Goal: Task Accomplishment & Management: Manage account settings

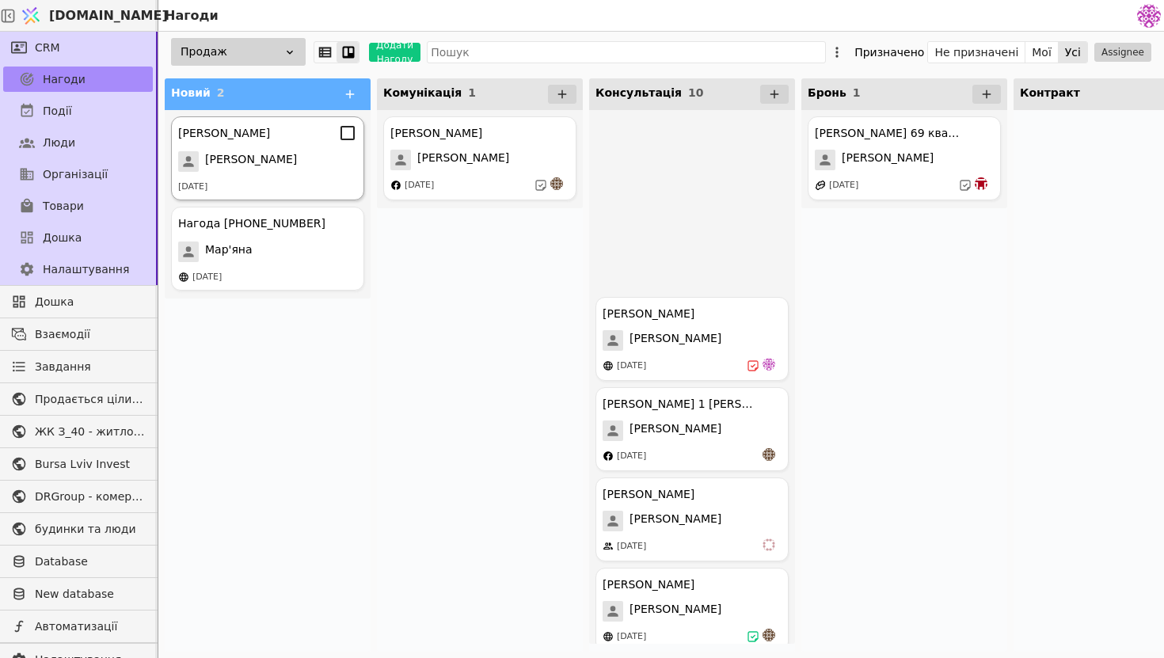
scroll to position [402, 0]
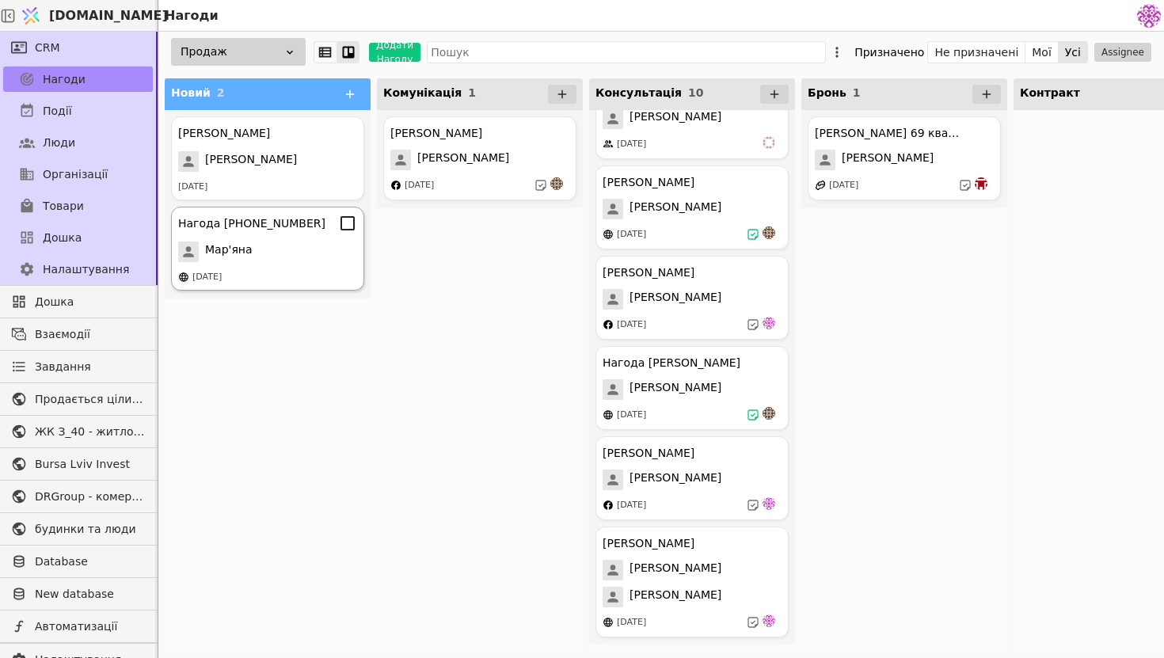
click at [292, 267] on div "Нагода [PHONE_NUMBER] Мар'яна [DATE]" at bounding box center [267, 249] width 193 height 84
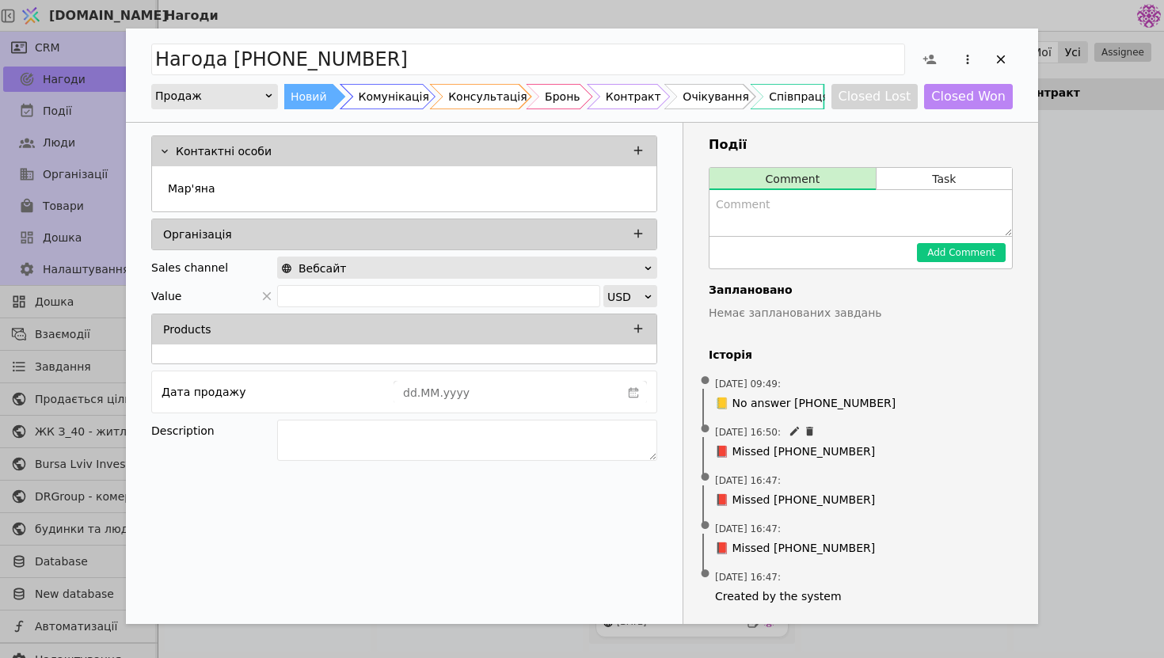
click at [774, 432] on span "[DATE] 16:50 :" at bounding box center [748, 432] width 66 height 14
drag, startPoint x: 764, startPoint y: 433, endPoint x: 779, endPoint y: 432, distance: 15.1
click at [779, 432] on span "[DATE] 16:50 :" at bounding box center [748, 432] width 66 height 14
click at [915, 443] on span "📕 Missed [PHONE_NUMBER]" at bounding box center [860, 451] width 291 height 17
drag, startPoint x: 770, startPoint y: 431, endPoint x: 793, endPoint y: 428, distance: 23.2
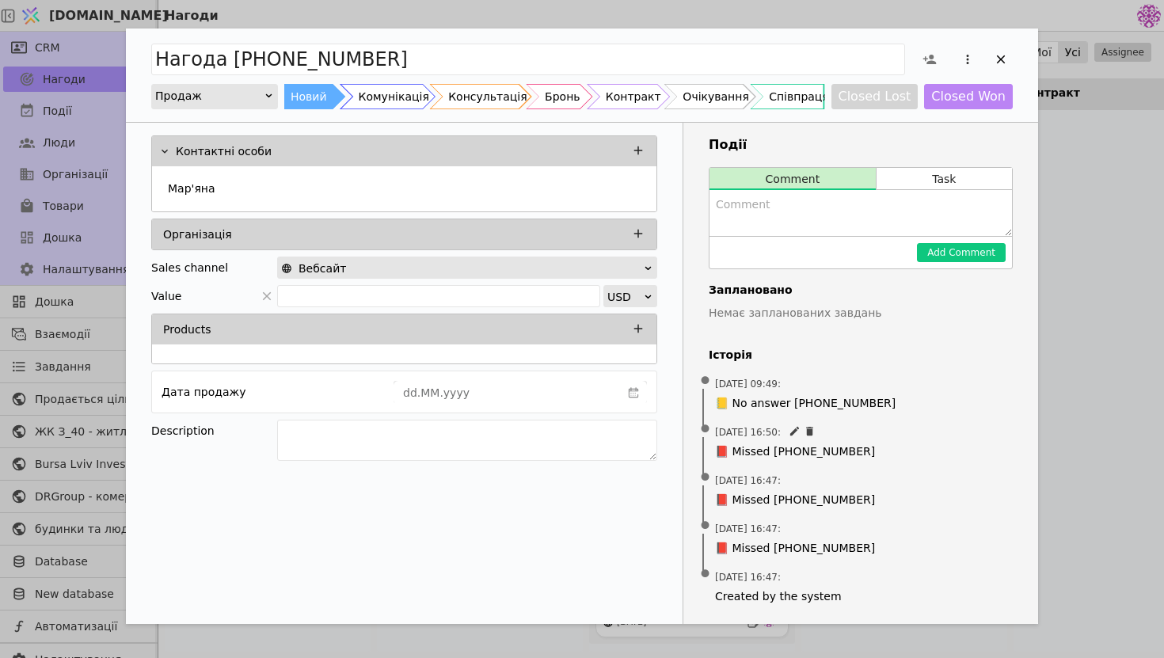
click at [781, 428] on span "[DATE] 16:50 :" at bounding box center [748, 432] width 66 height 14
click at [1010, 63] on div "Add Opportunity" at bounding box center [1001, 60] width 24 height 24
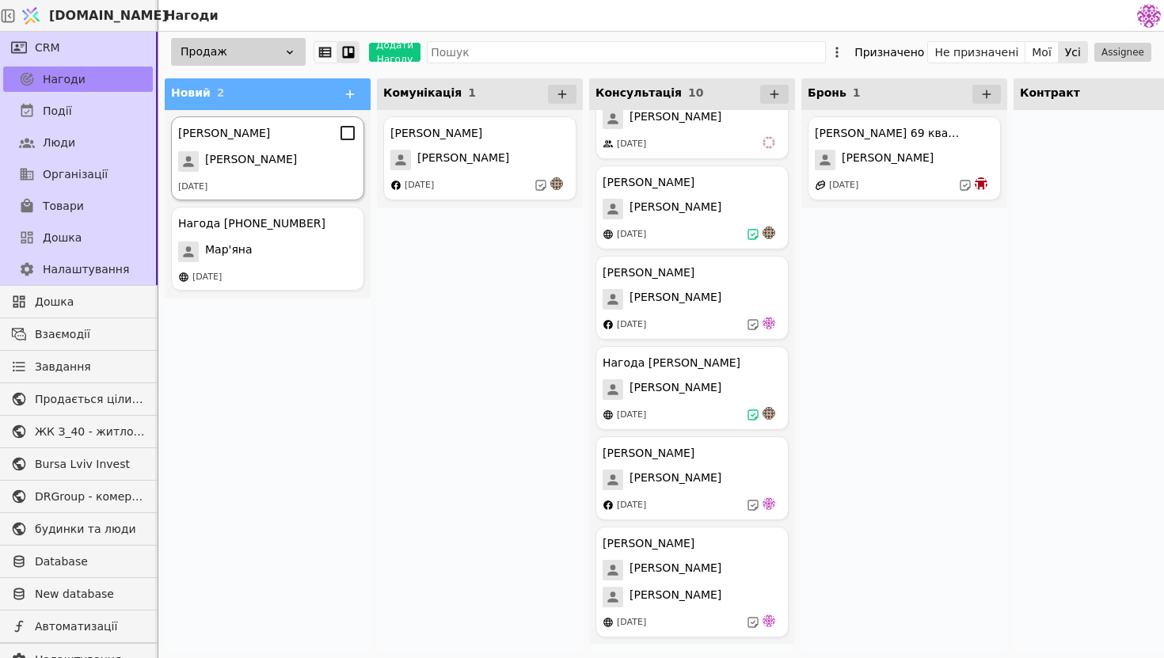
click at [276, 186] on div "[DATE]" at bounding box center [267, 187] width 179 height 13
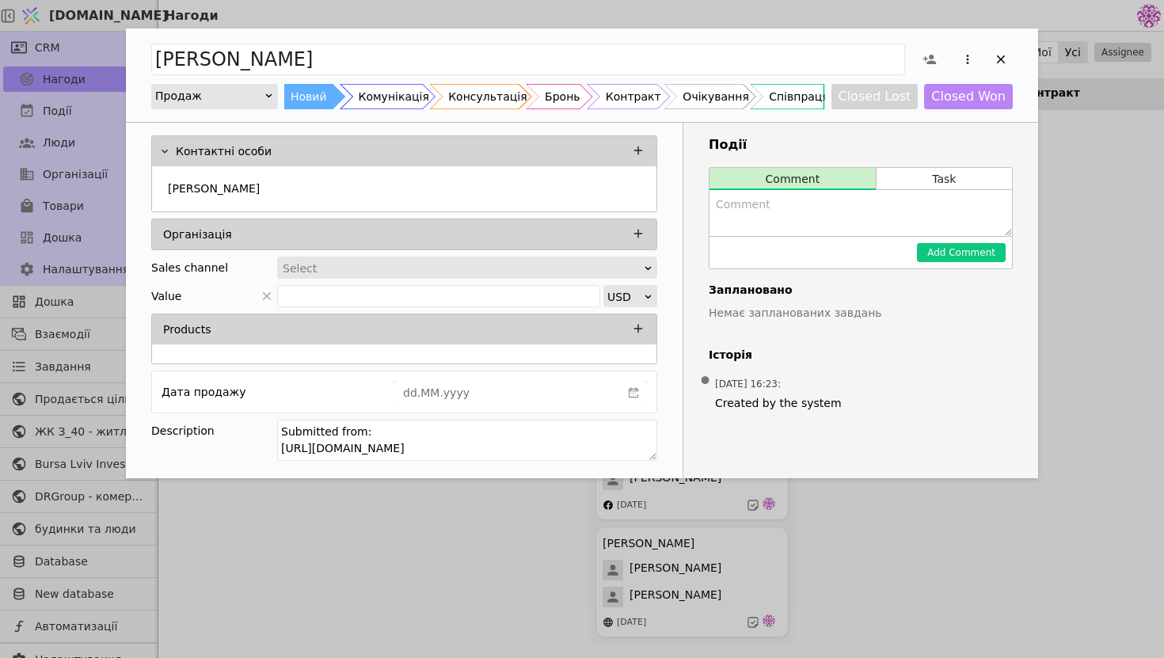
drag, startPoint x: 615, startPoint y: 448, endPoint x: 276, endPoint y: 450, distance: 339.7
click at [276, 450] on div "Description Submitted from: [URL][DOMAIN_NAME]" at bounding box center [404, 443] width 506 height 46
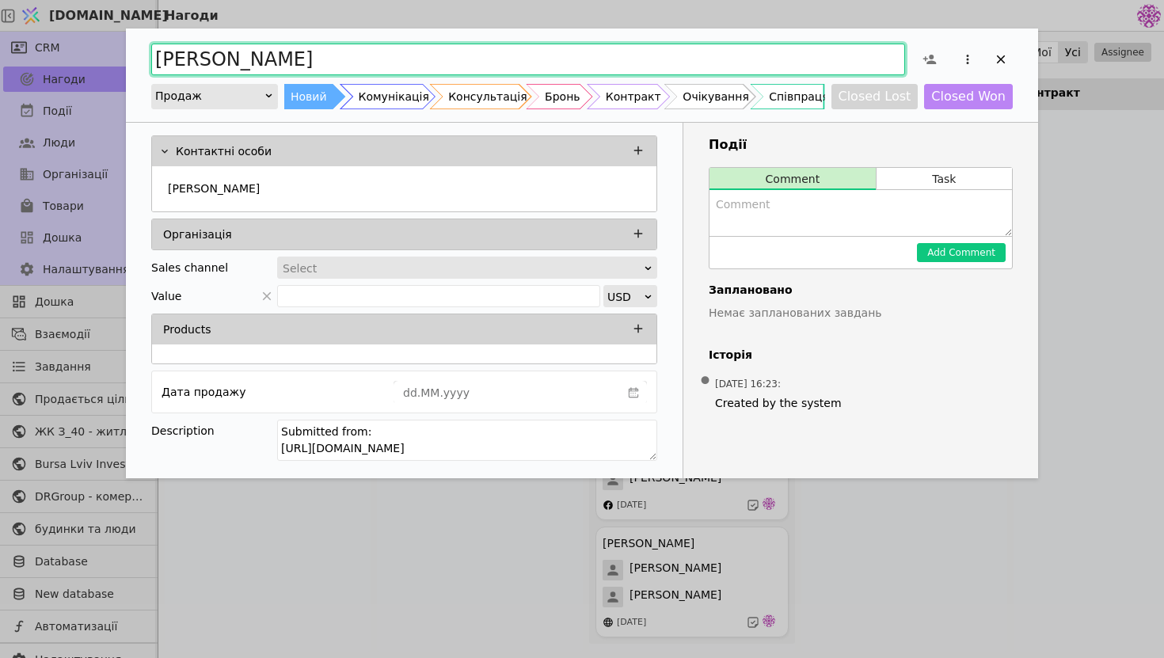
click at [542, 62] on input "[PERSON_NAME]" at bounding box center [528, 60] width 754 height 32
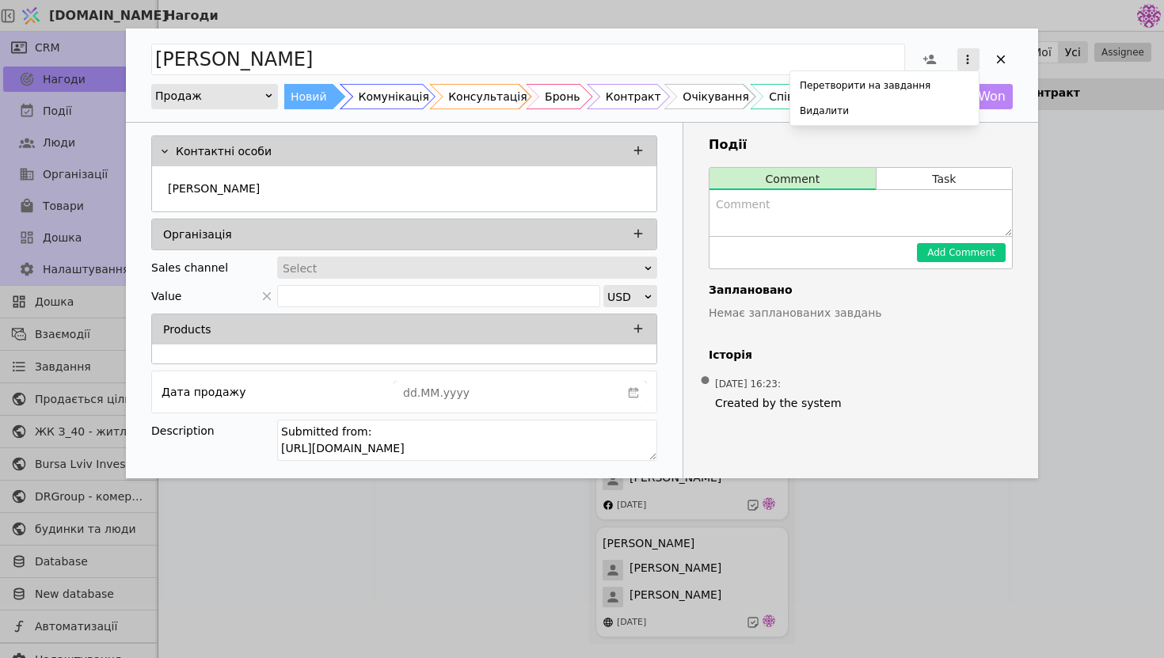
click at [970, 53] on icon "Add Opportunity" at bounding box center [967, 59] width 14 height 14
click at [884, 146] on div "[PERSON_NAME] на завдання Видалити Продаж Новий Комунікація Консультація Бронь …" at bounding box center [582, 254] width 912 height 450
drag, startPoint x: 628, startPoint y: 438, endPoint x: 265, endPoint y: 460, distance: 363.3
click at [265, 459] on div "Description Submitted from: [URL][DOMAIN_NAME]" at bounding box center [404, 443] width 506 height 46
click at [445, 439] on textarea "Submitted from: [URL][DOMAIN_NAME]" at bounding box center [467, 440] width 380 height 41
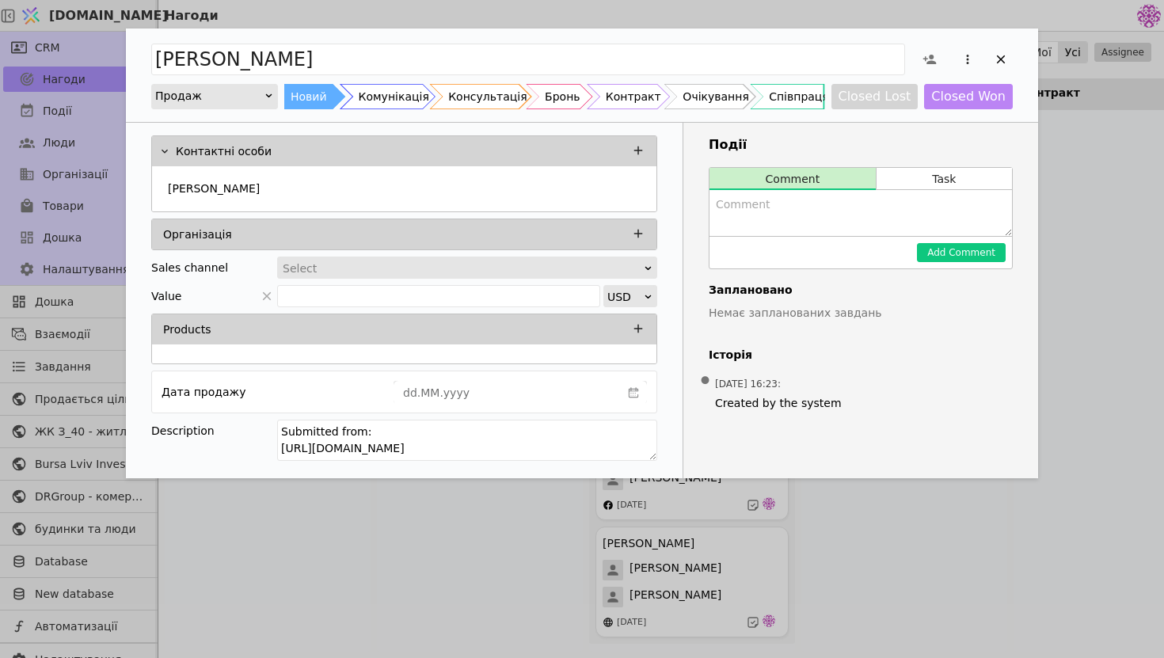
drag, startPoint x: 614, startPoint y: 450, endPoint x: 179, endPoint y: 444, distance: 434.7
click at [179, 444] on div "Description Submitted from: [URL][DOMAIN_NAME]" at bounding box center [404, 443] width 506 height 46
click at [1005, 66] on icon "Add Opportunity" at bounding box center [1001, 59] width 14 height 14
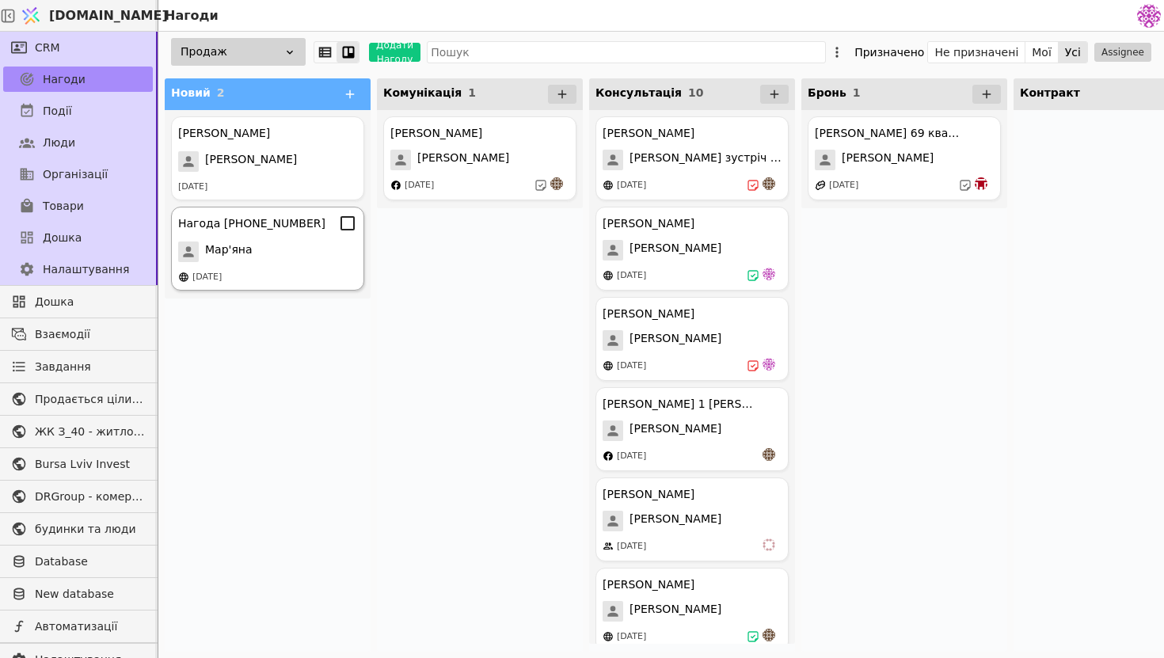
click at [293, 258] on div "Мар'яна" at bounding box center [267, 252] width 179 height 21
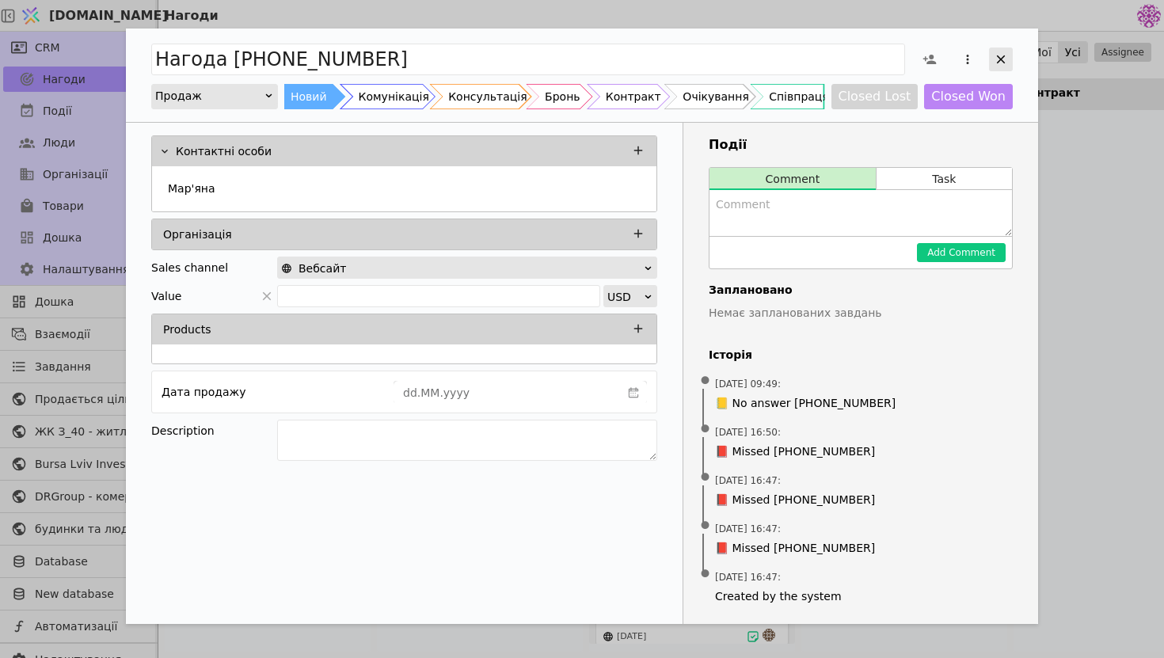
click at [1003, 55] on icon "Add Opportunity" at bounding box center [1001, 59] width 14 height 14
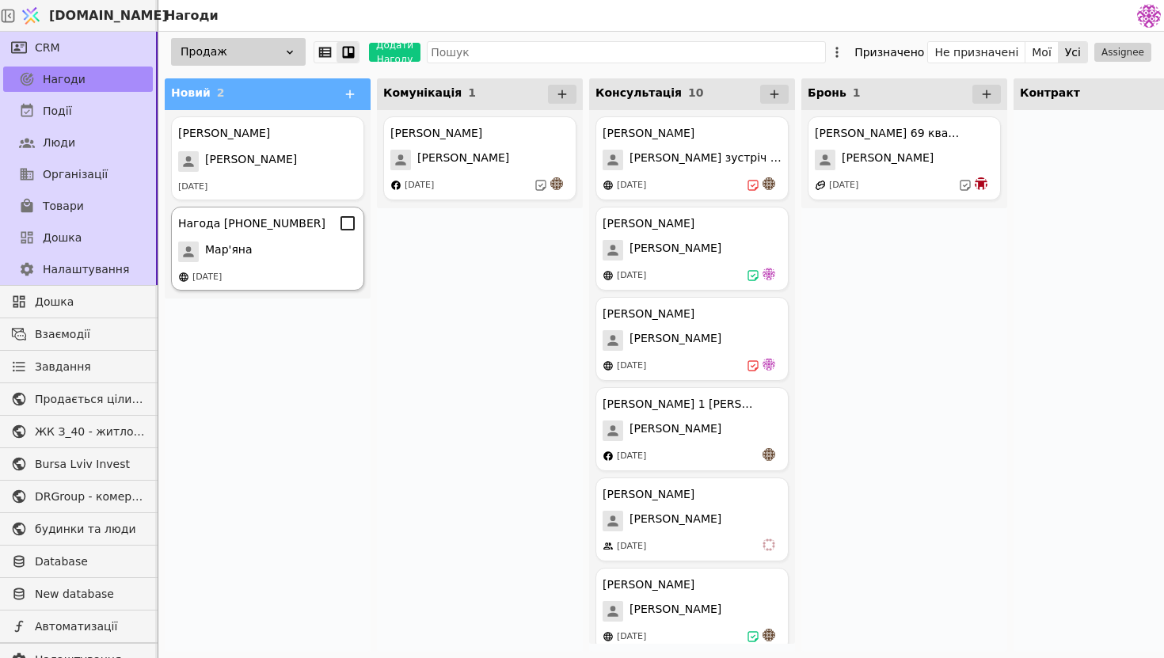
click at [299, 276] on div "[DATE]" at bounding box center [267, 277] width 179 height 13
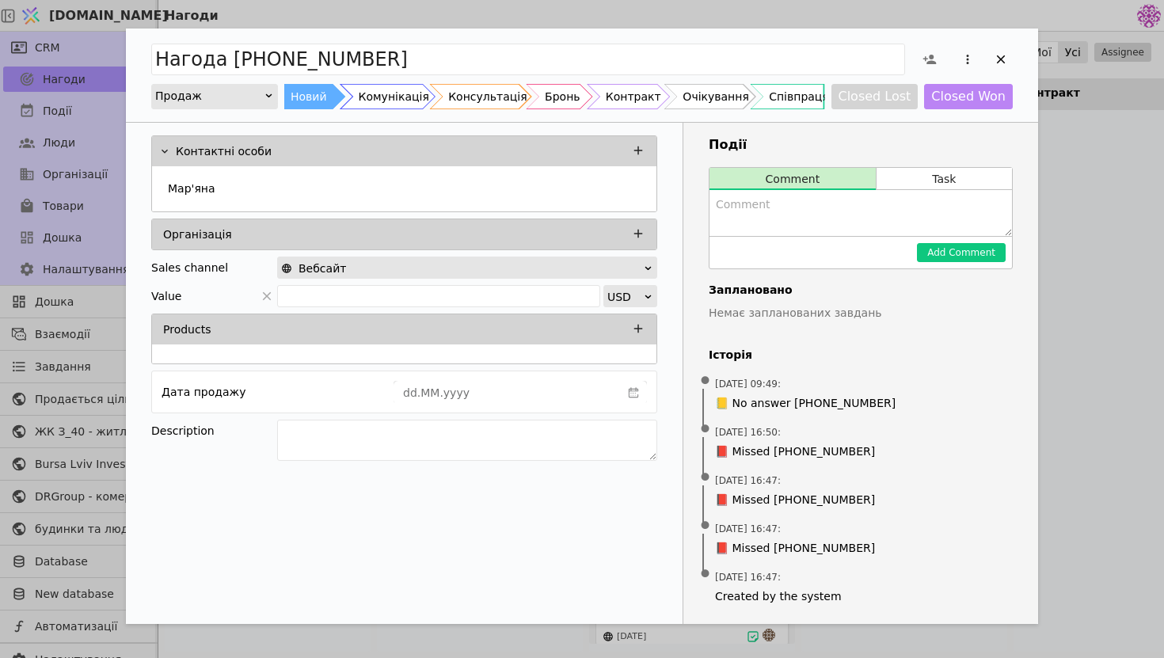
click at [828, 42] on div "Нагода [PHONE_NUMBER]" at bounding box center [582, 59] width 862 height 36
click at [1009, 63] on div "Add Opportunity" at bounding box center [1001, 60] width 24 height 24
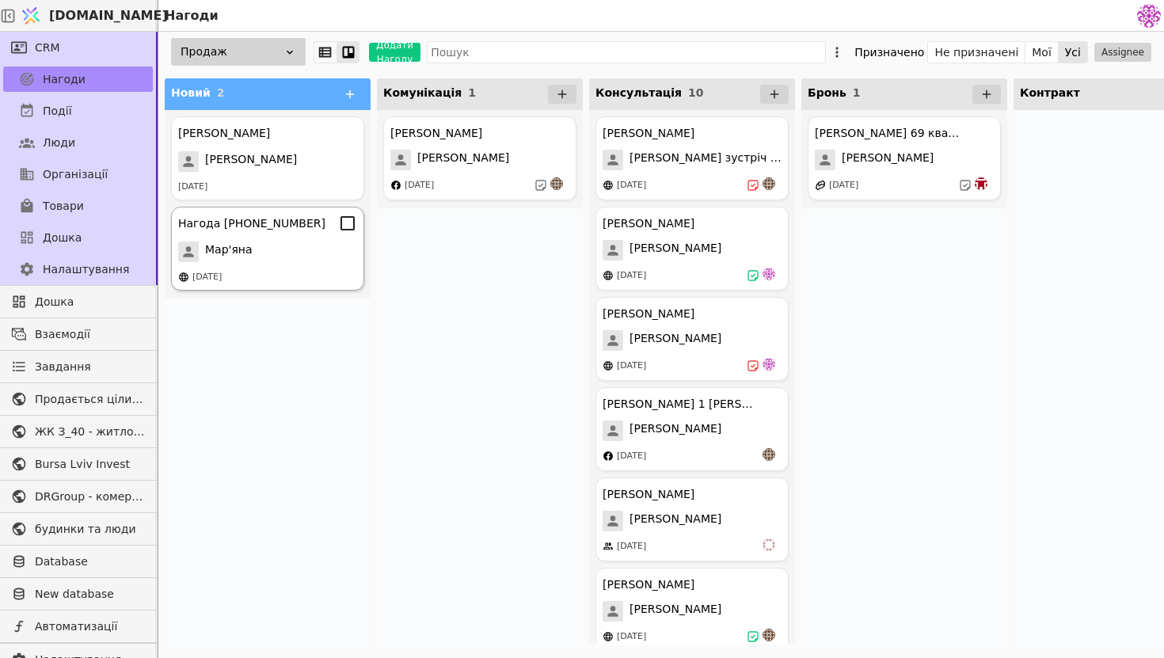
click at [302, 238] on div "Нагода [PHONE_NUMBER] Мар'яна [DATE]" at bounding box center [267, 249] width 193 height 84
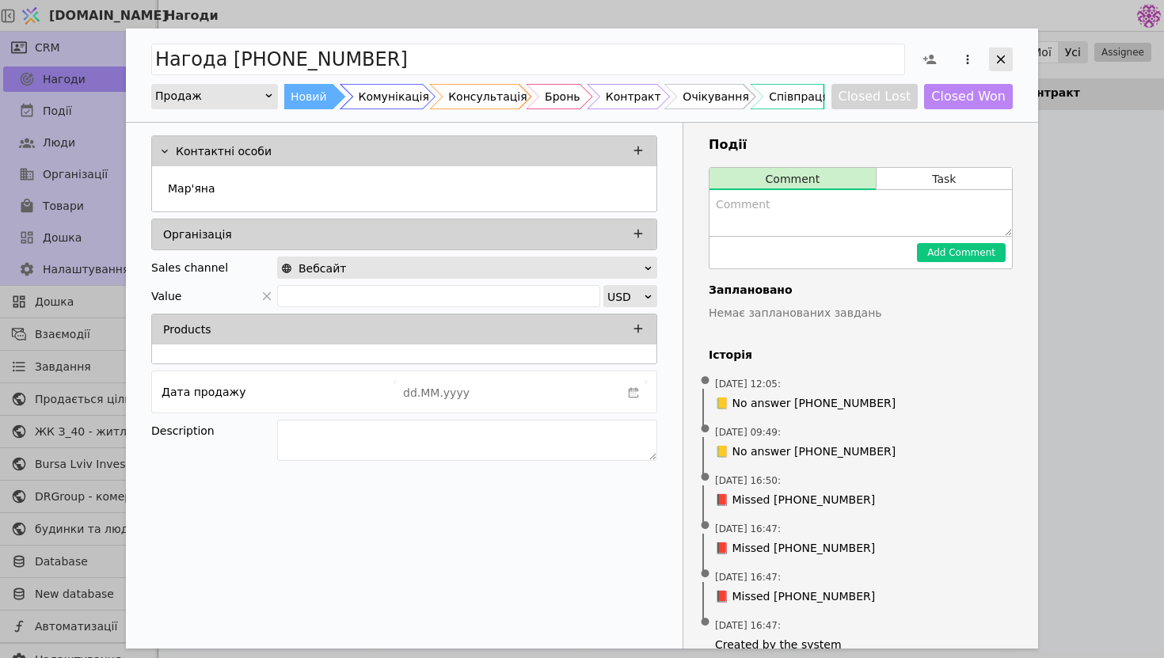
click at [1000, 63] on icon "Add Opportunity" at bounding box center [1001, 59] width 14 height 14
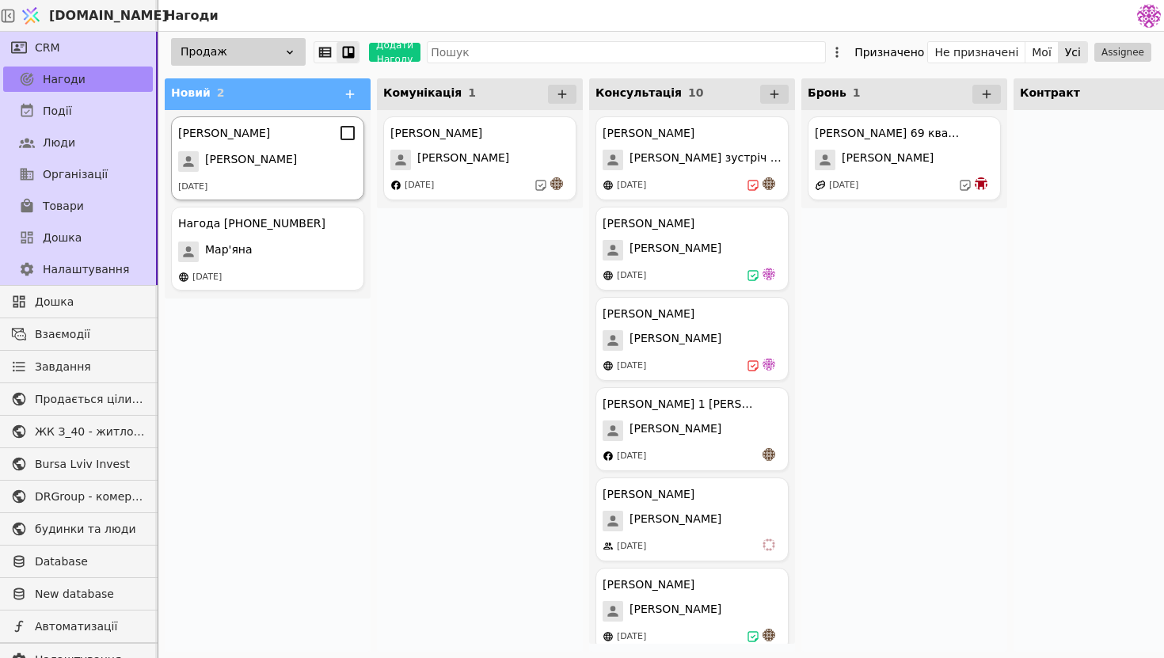
click at [261, 190] on div "[DATE]" at bounding box center [267, 187] width 179 height 13
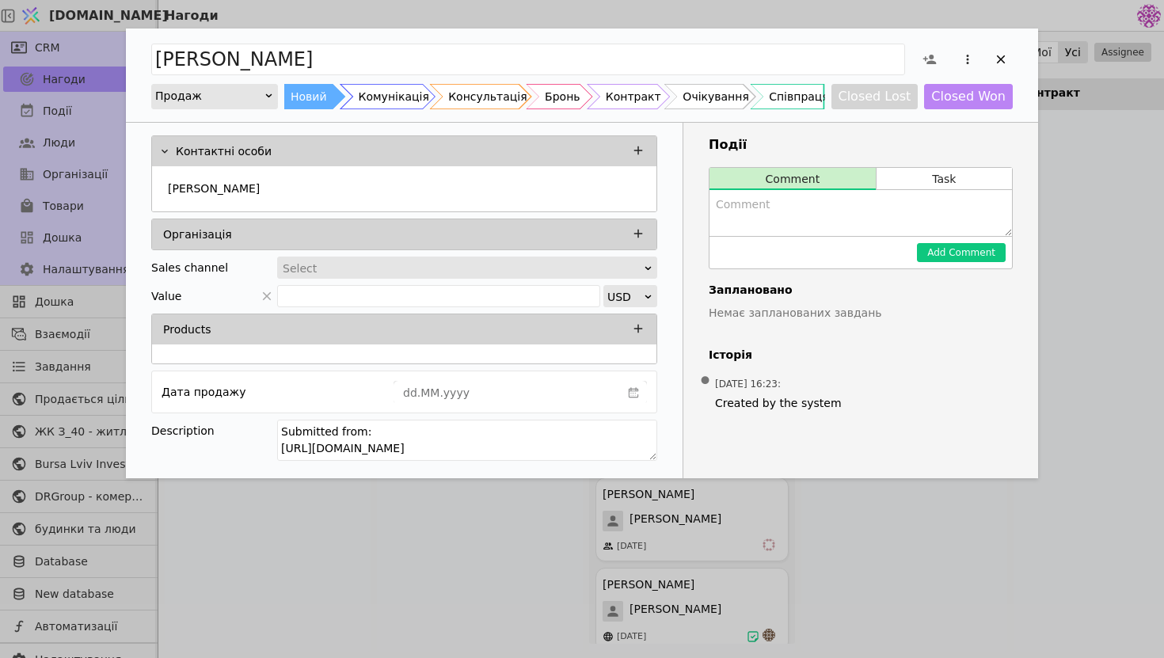
click at [985, 69] on div "Add Opportunity" at bounding box center [961, 59] width 101 height 36
click at [1000, 55] on icon "Add Opportunity" at bounding box center [1001, 59] width 14 height 14
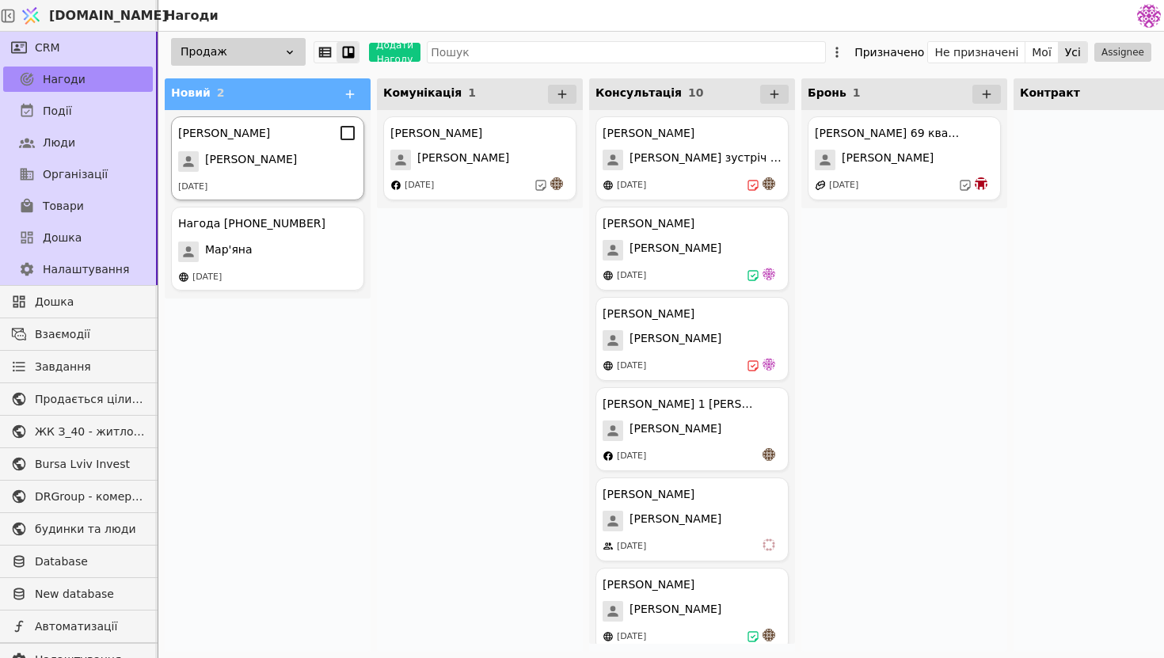
click at [265, 154] on div "[PERSON_NAME]" at bounding box center [267, 161] width 179 height 21
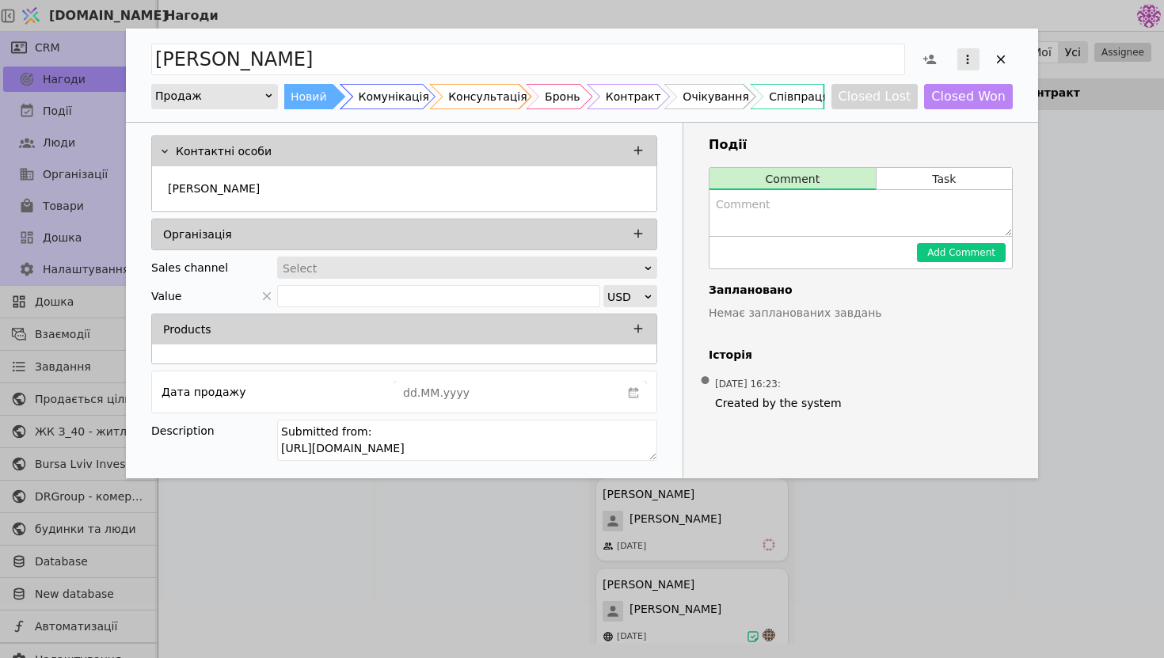
click at [964, 59] on icon "Add Opportunity" at bounding box center [967, 59] width 14 height 14
click at [877, 157] on div "[PERSON_NAME] на завдання Видалити Продаж Новий Комунікація Консультація Бронь …" at bounding box center [582, 254] width 912 height 450
click at [938, 52] on span "Add Opportunity" at bounding box center [930, 59] width 30 height 30
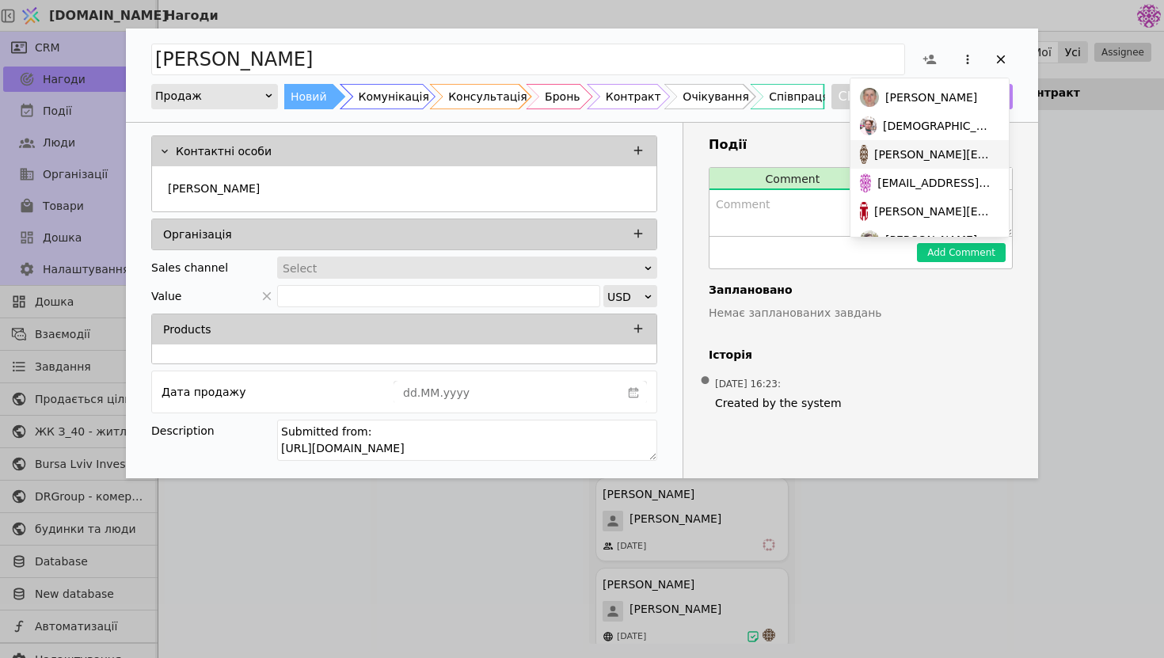
scroll to position [108, 0]
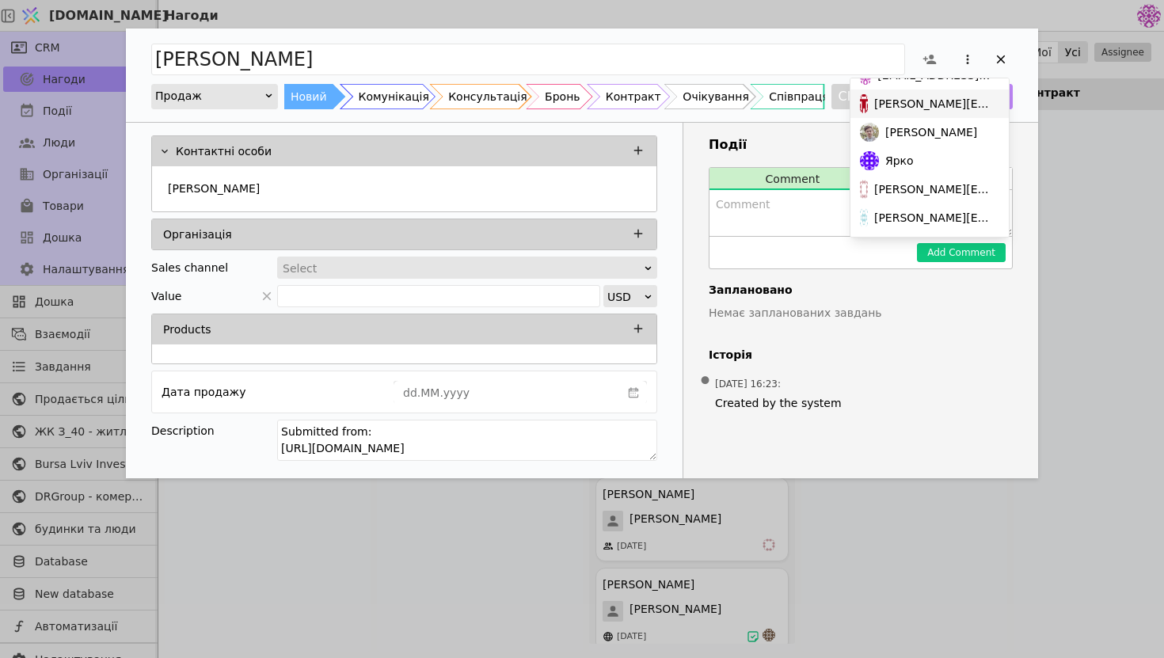
click at [942, 101] on span "[PERSON_NAME][EMAIL_ADDRESS][DOMAIN_NAME]" at bounding box center [933, 104] width 119 height 17
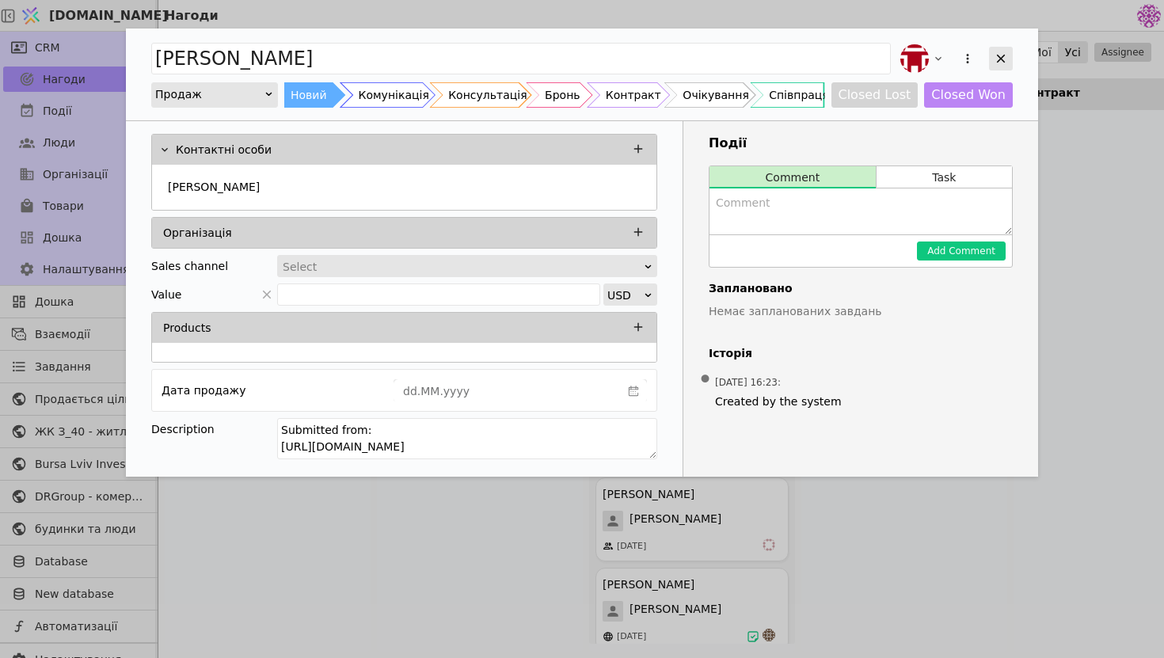
click at [1004, 55] on icon "Add Opportunity" at bounding box center [1001, 59] width 9 height 9
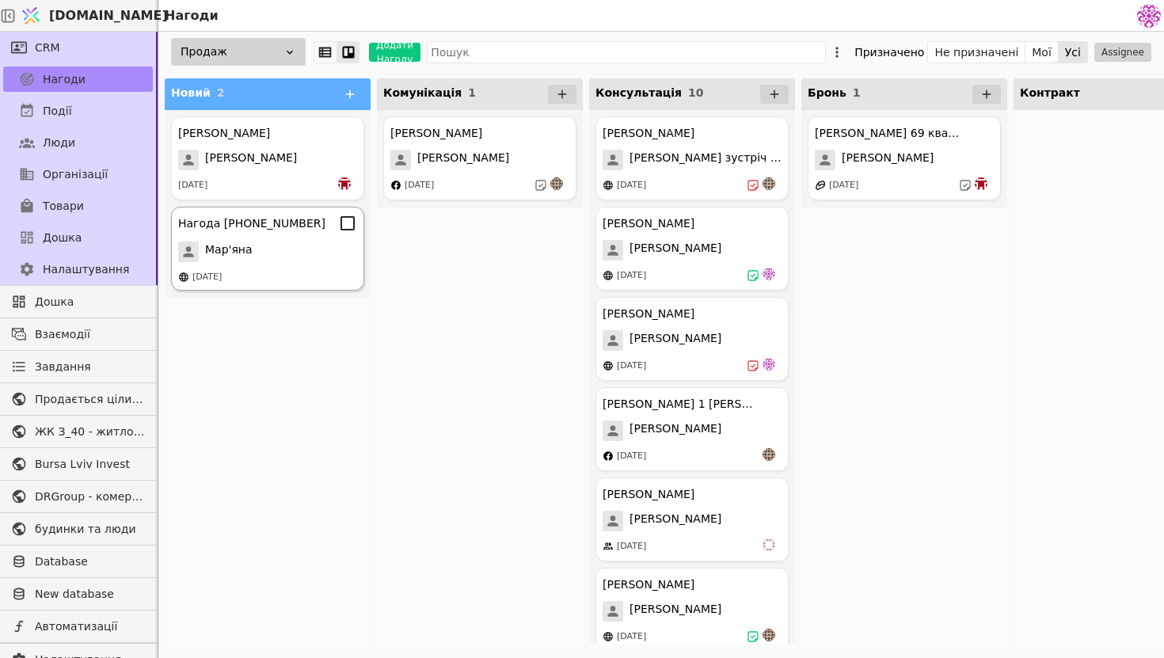
click at [300, 246] on div "Мар'яна" at bounding box center [267, 252] width 179 height 21
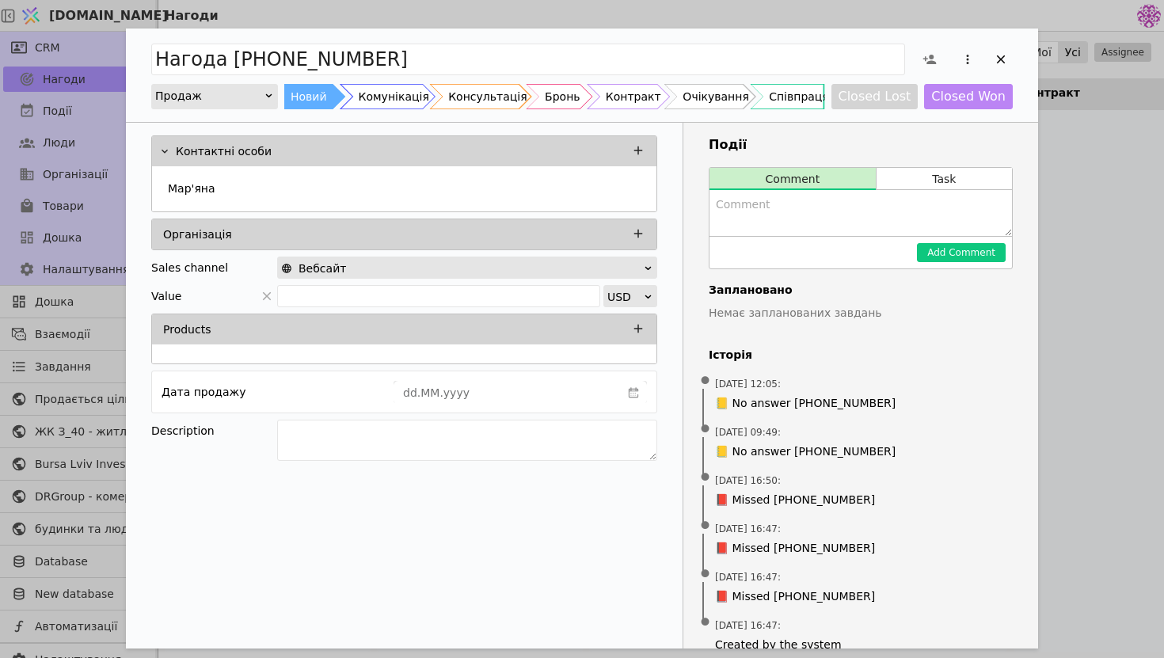
click at [436, 270] on div "Вебсайт" at bounding box center [462, 268] width 362 height 22
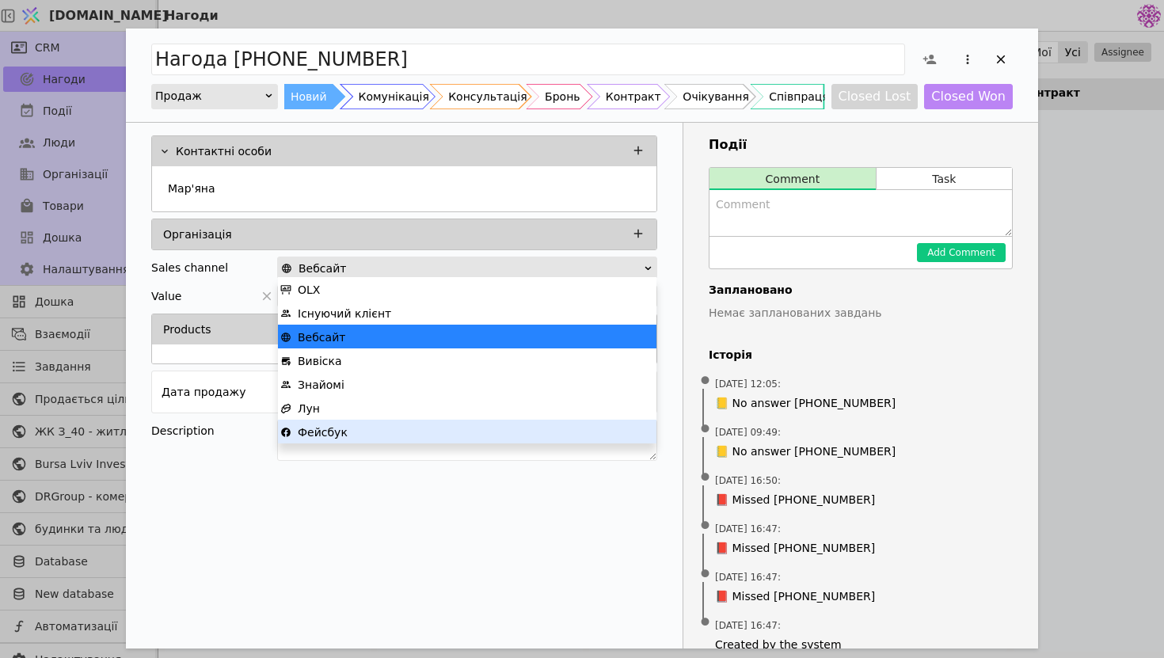
click at [365, 427] on div "Фейсбук" at bounding box center [467, 432] width 374 height 24
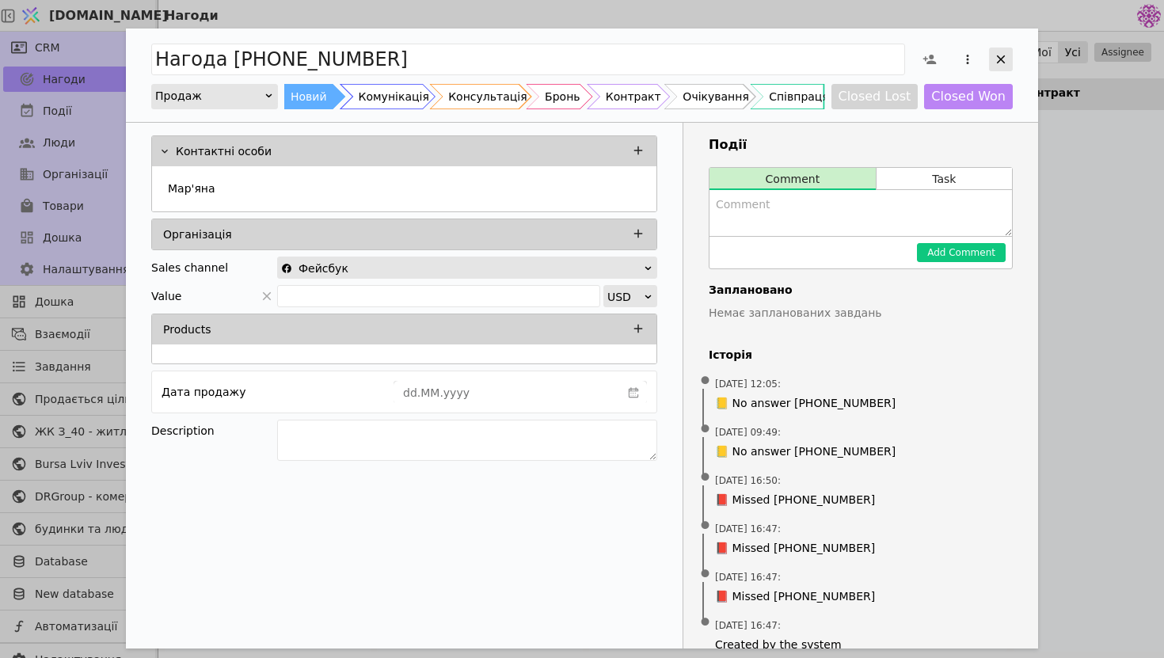
click at [1008, 57] on div "Add Opportunity" at bounding box center [1001, 60] width 24 height 24
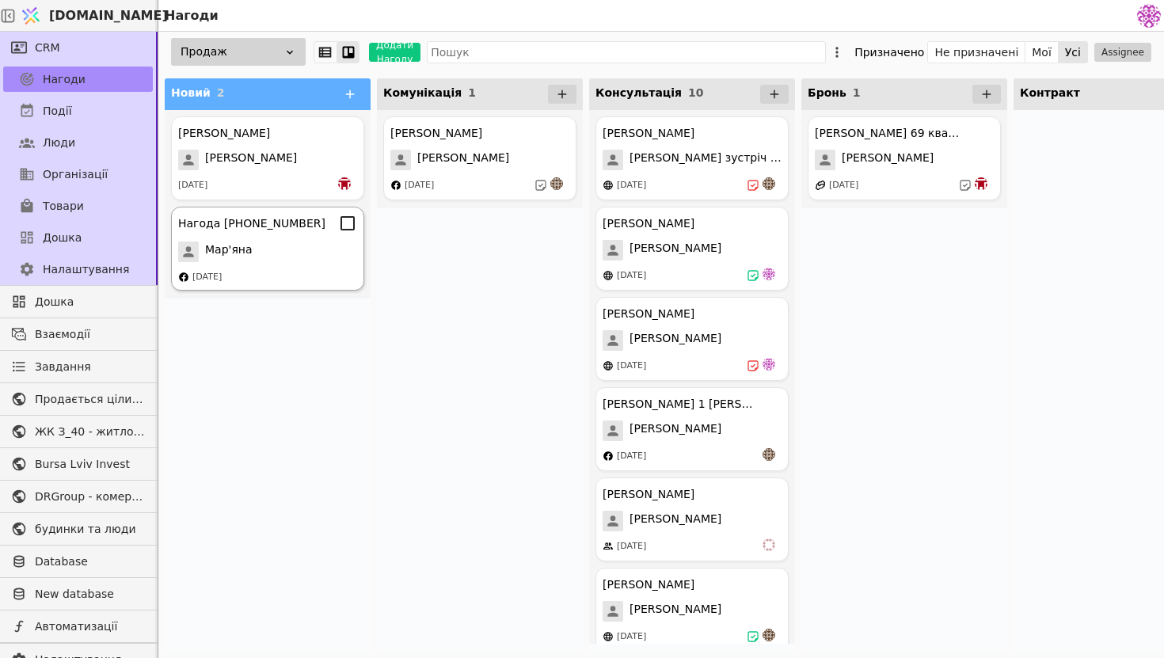
click at [313, 263] on div "Нагода [PHONE_NUMBER] Мар'яна [DATE]" at bounding box center [267, 249] width 193 height 84
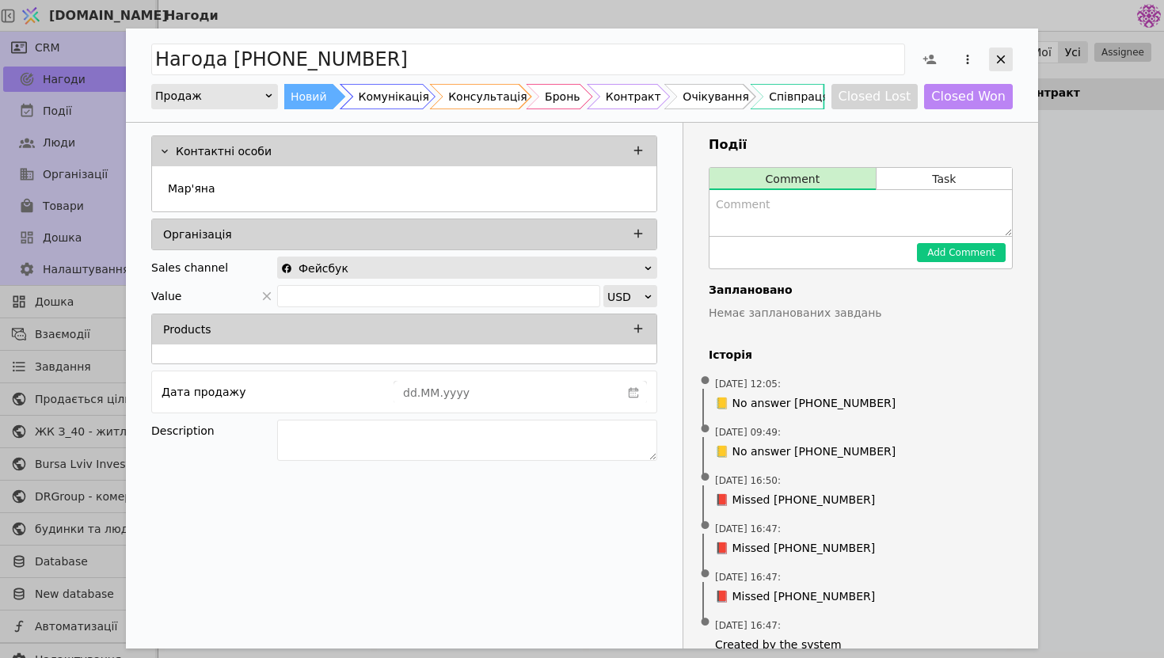
click at [1003, 61] on icon "Add Opportunity" at bounding box center [1001, 59] width 14 height 14
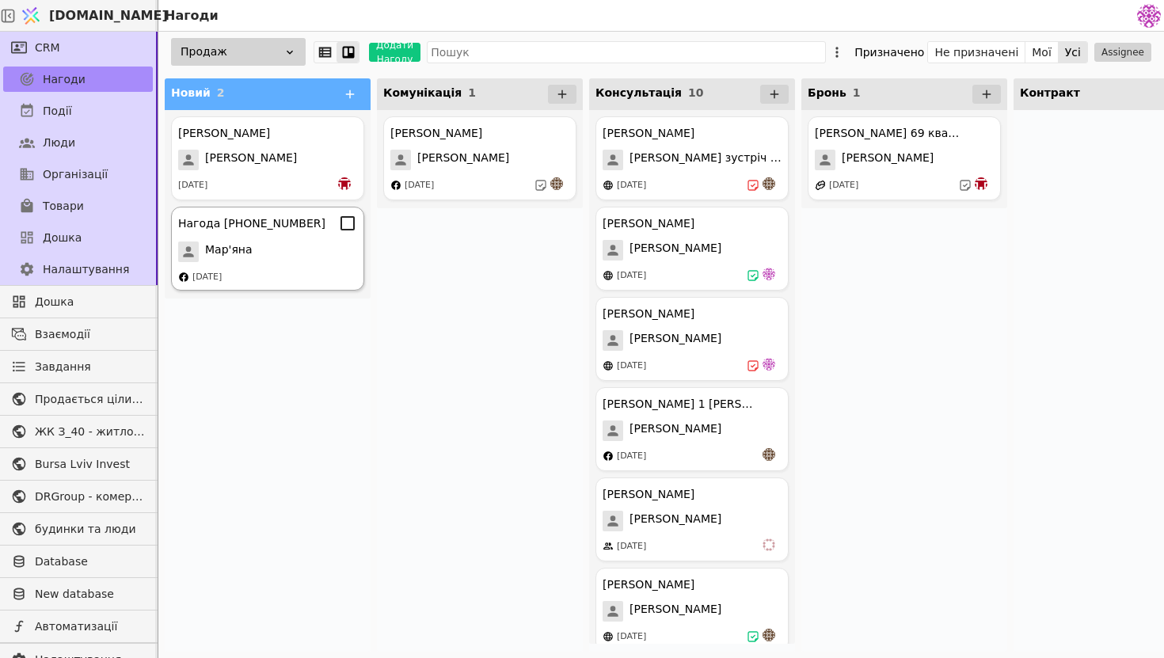
click at [280, 261] on div "Нагода [PHONE_NUMBER] Мар'яна [DATE]" at bounding box center [267, 249] width 193 height 84
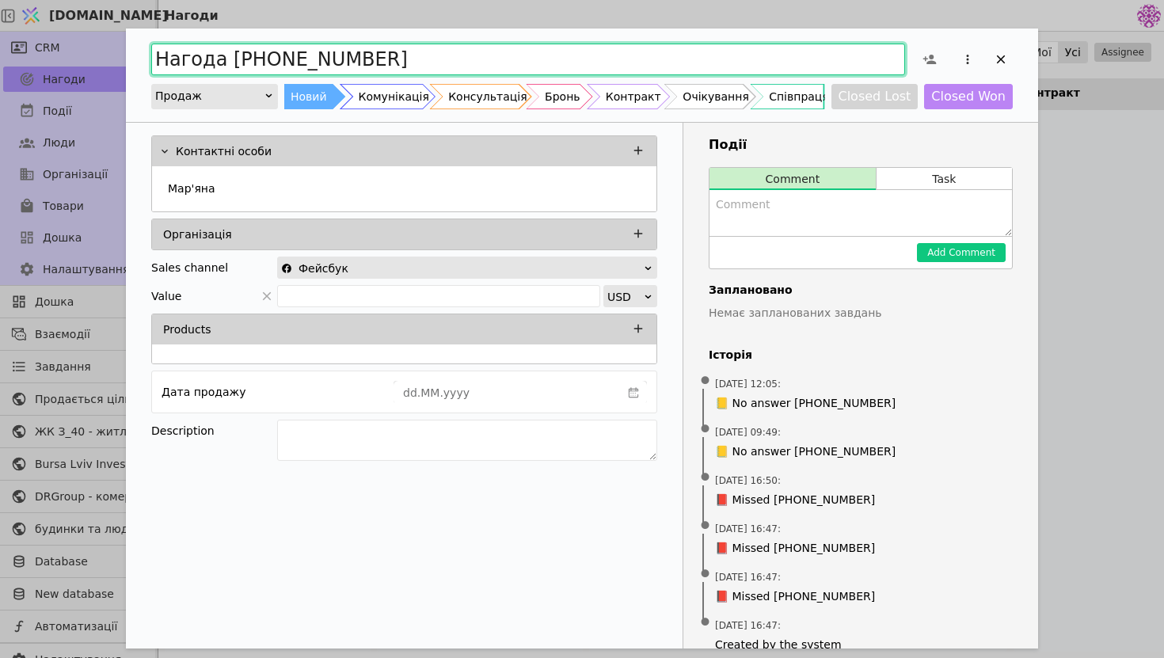
drag, startPoint x: 531, startPoint y: 68, endPoint x: 105, endPoint y: 49, distance: 427.2
click at [104, 49] on div "Нагода [PHONE_NUMBER] Продаж Новий Комунікація Консультація Бронь Контракт Очік…" at bounding box center [582, 329] width 1164 height 658
type input "[PERSON_NAME]"
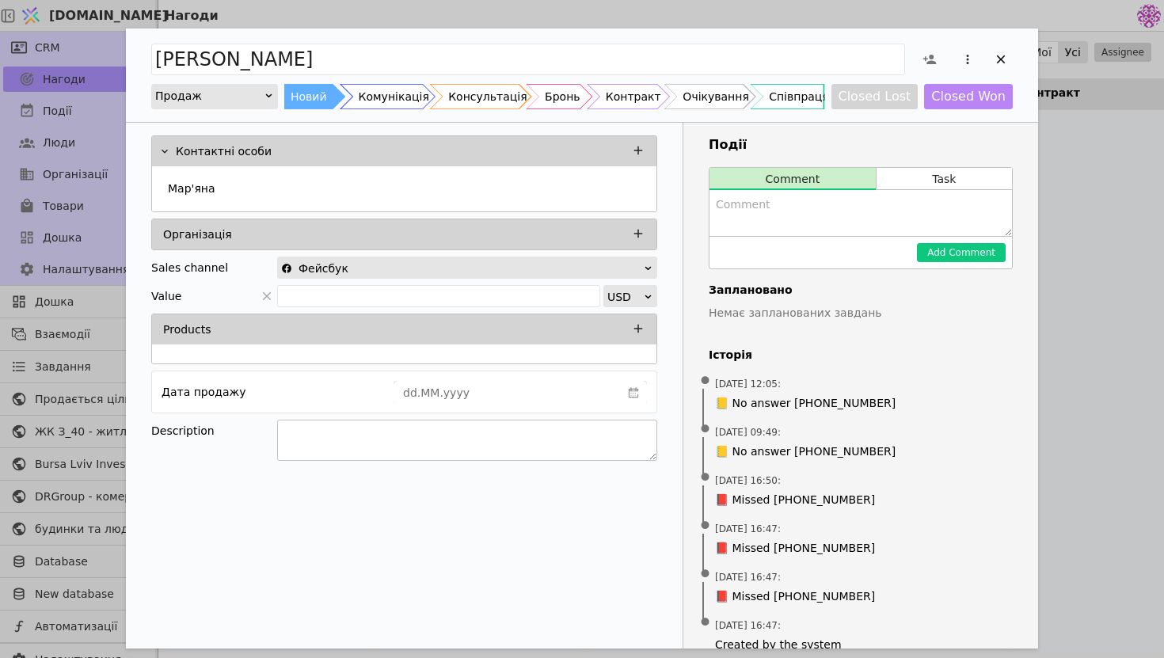
click at [340, 443] on textarea "Add Opportunity" at bounding box center [467, 440] width 380 height 41
type textarea "для доньки однокімнатна"
click at [610, 494] on div "Контактні особи Мар'яна Організація Sales channel Фейсбук Value USD Products Да…" at bounding box center [404, 398] width 557 height 550
click at [922, 215] on textarea "Add Opportunity" at bounding box center [860, 213] width 302 height 46
type textarea "сьогодні зустріч після 17:00"
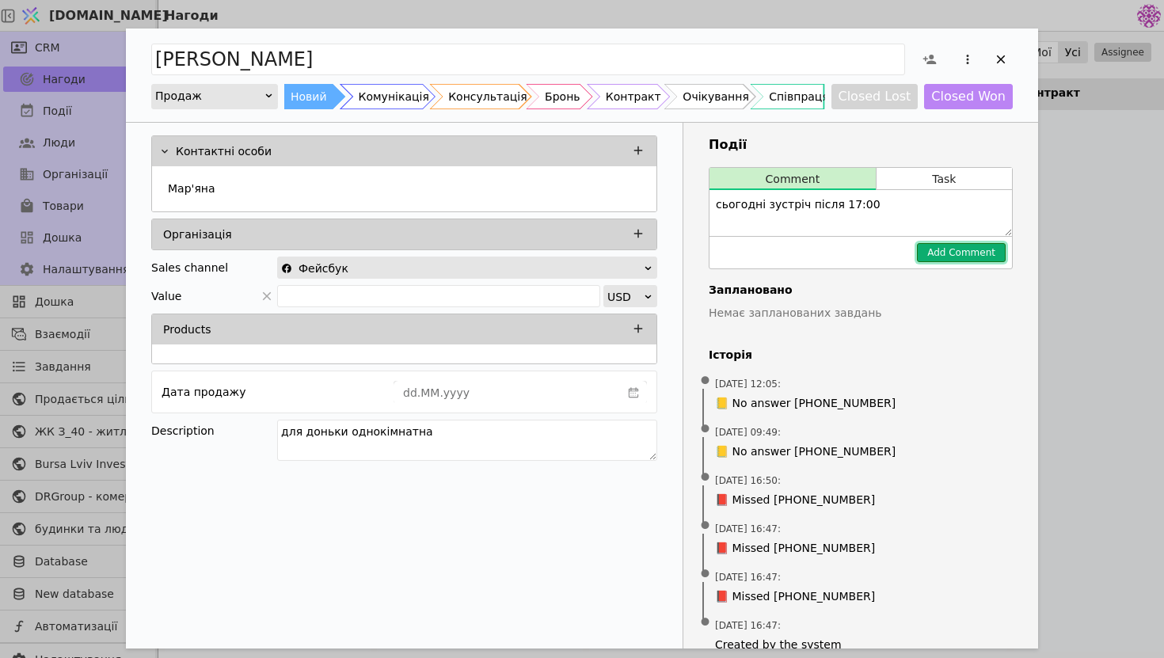
click at [983, 245] on button "Add Comment" at bounding box center [961, 252] width 89 height 19
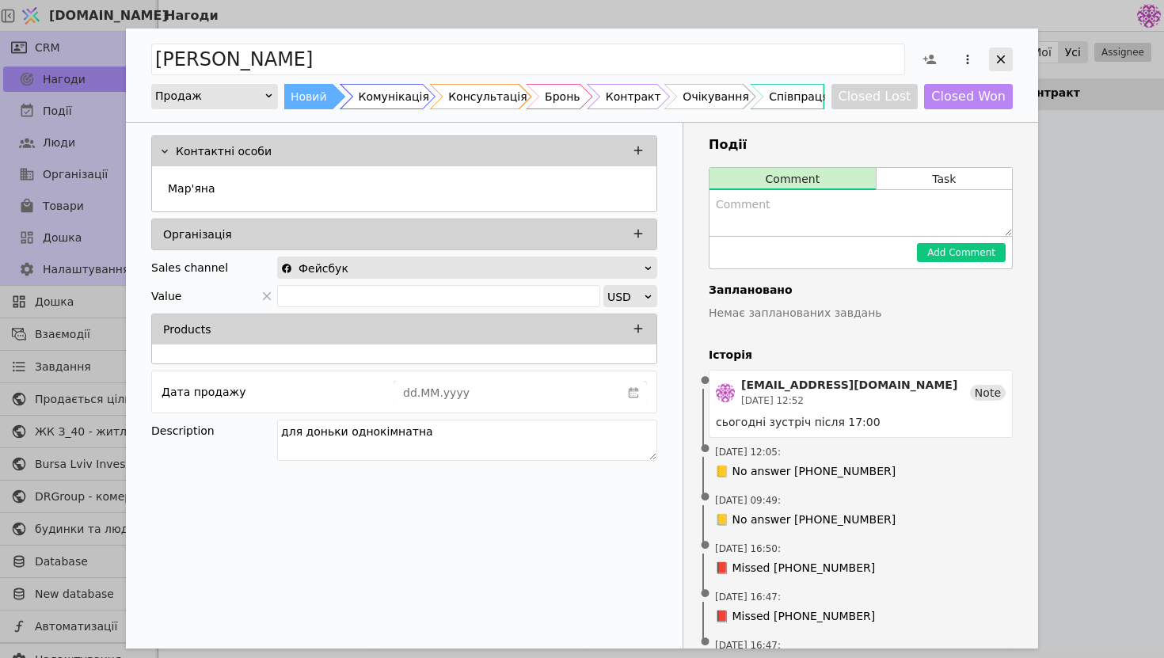
click at [993, 59] on div "Add Opportunity" at bounding box center [1001, 60] width 24 height 24
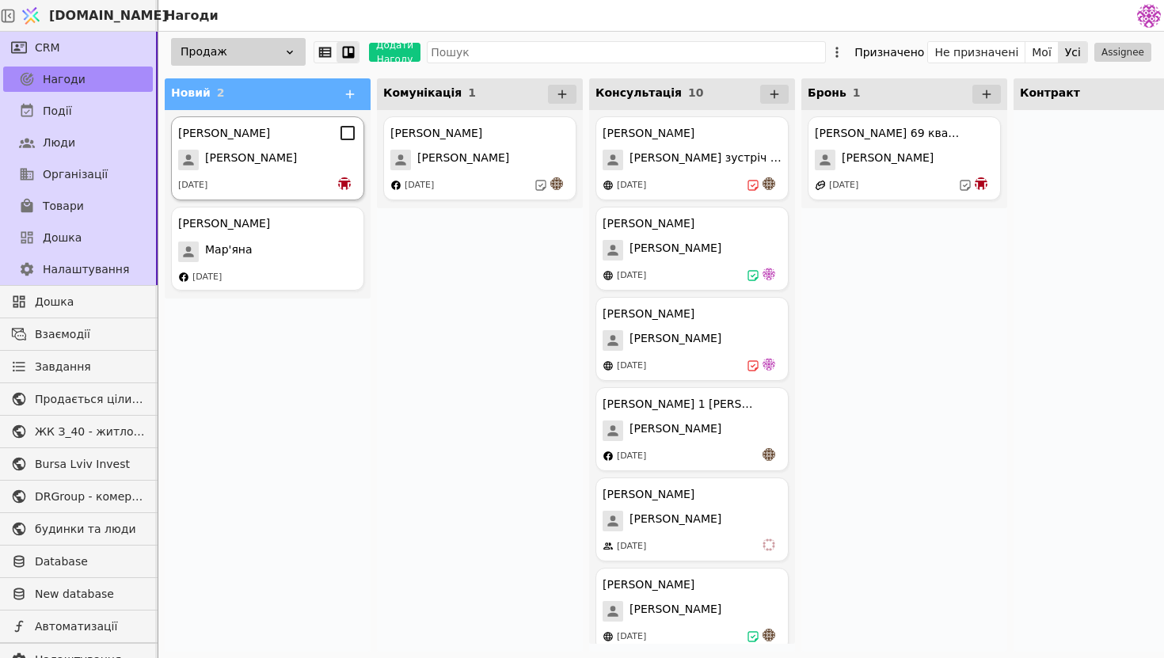
click at [306, 180] on div "[DATE]" at bounding box center [267, 185] width 179 height 16
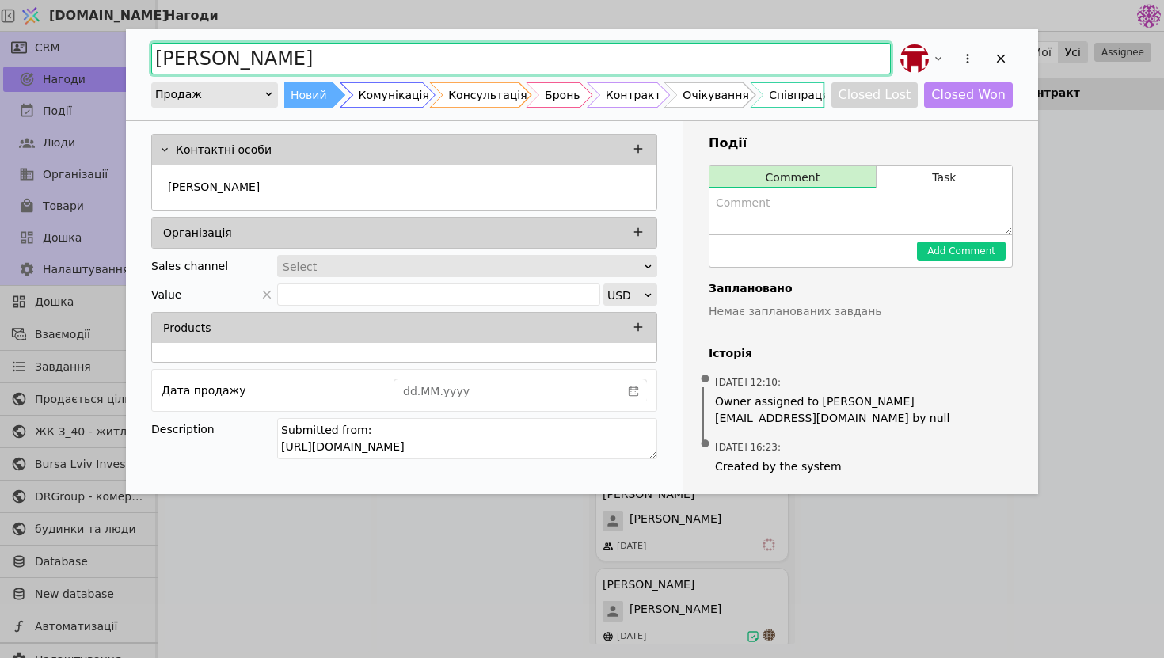
click at [376, 59] on input "[PERSON_NAME]" at bounding box center [521, 59] width 740 height 32
type input "[PERSON_NAME]"
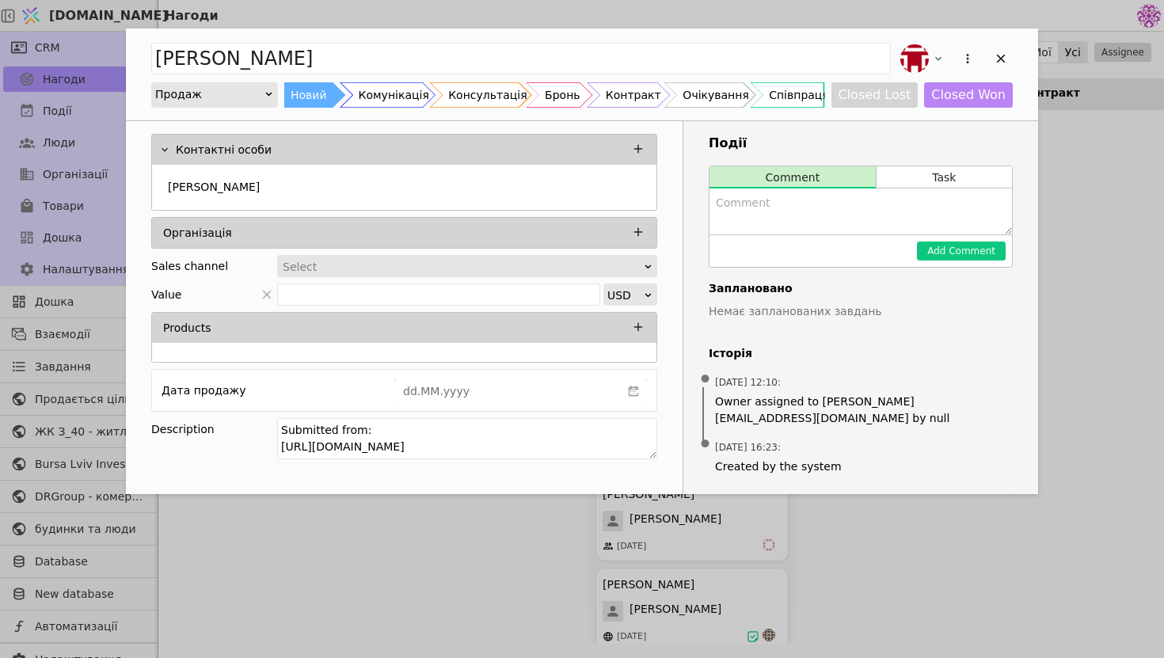
click at [816, 213] on textarea "Add Opportunity" at bounding box center [860, 211] width 302 height 46
type textarea "Запланова зустріч в суботу на 11:30"
click at [967, 250] on button "Add Comment" at bounding box center [961, 251] width 89 height 19
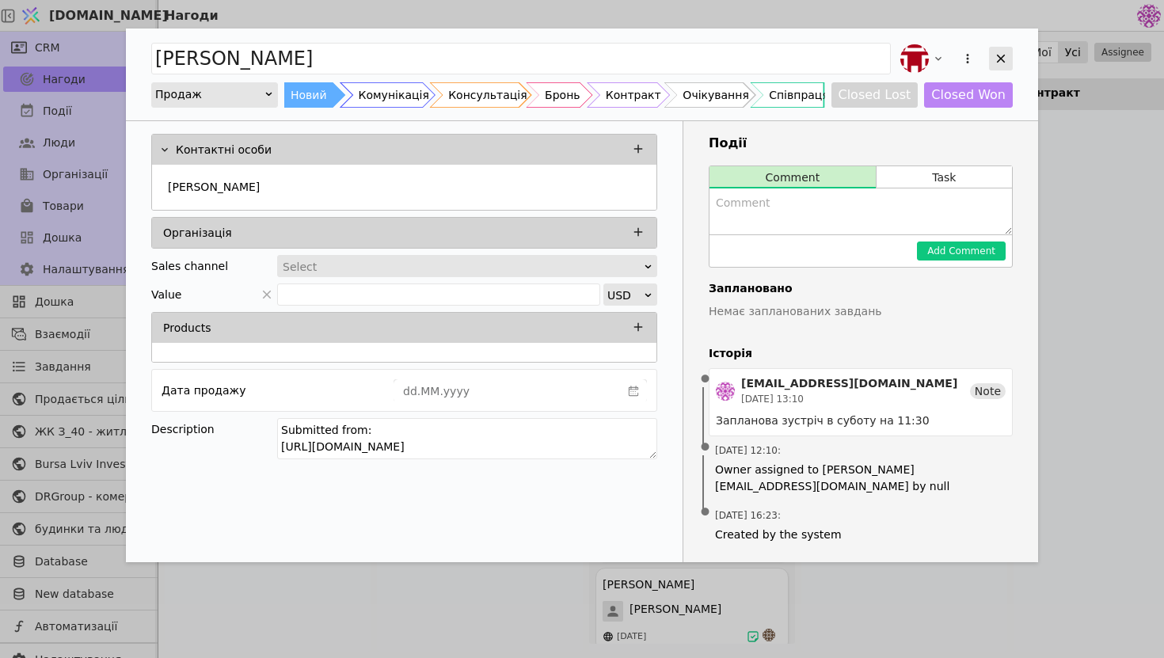
click at [995, 64] on icon "Add Opportunity" at bounding box center [1001, 58] width 14 height 14
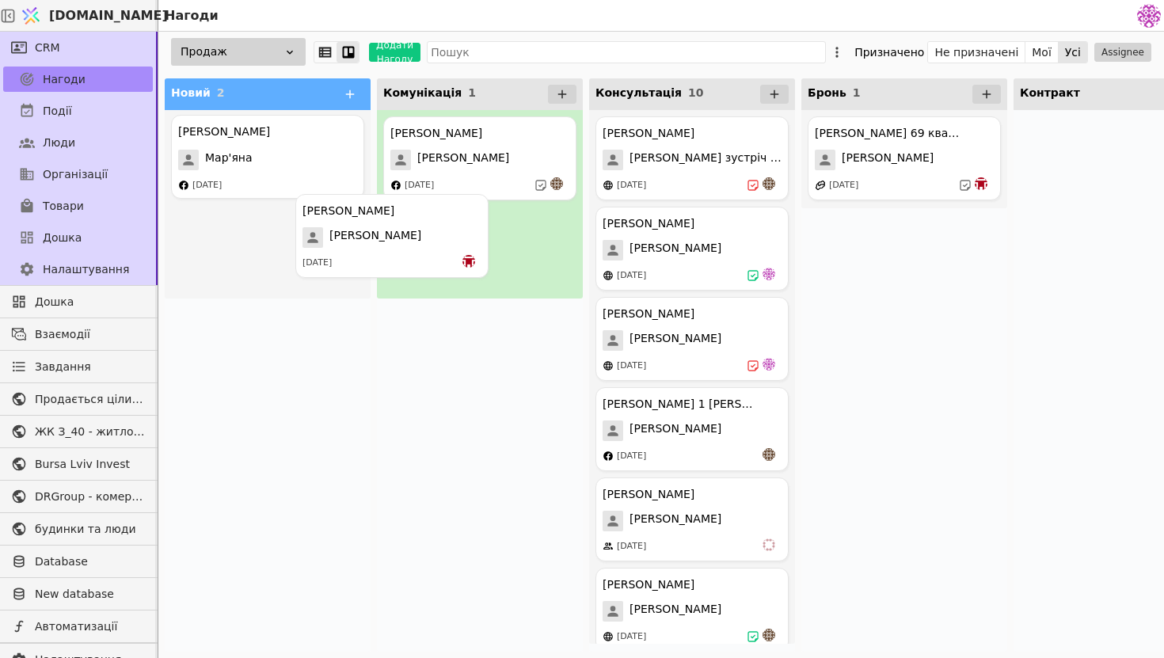
drag, startPoint x: 306, startPoint y: 158, endPoint x: 455, endPoint y: 241, distance: 170.5
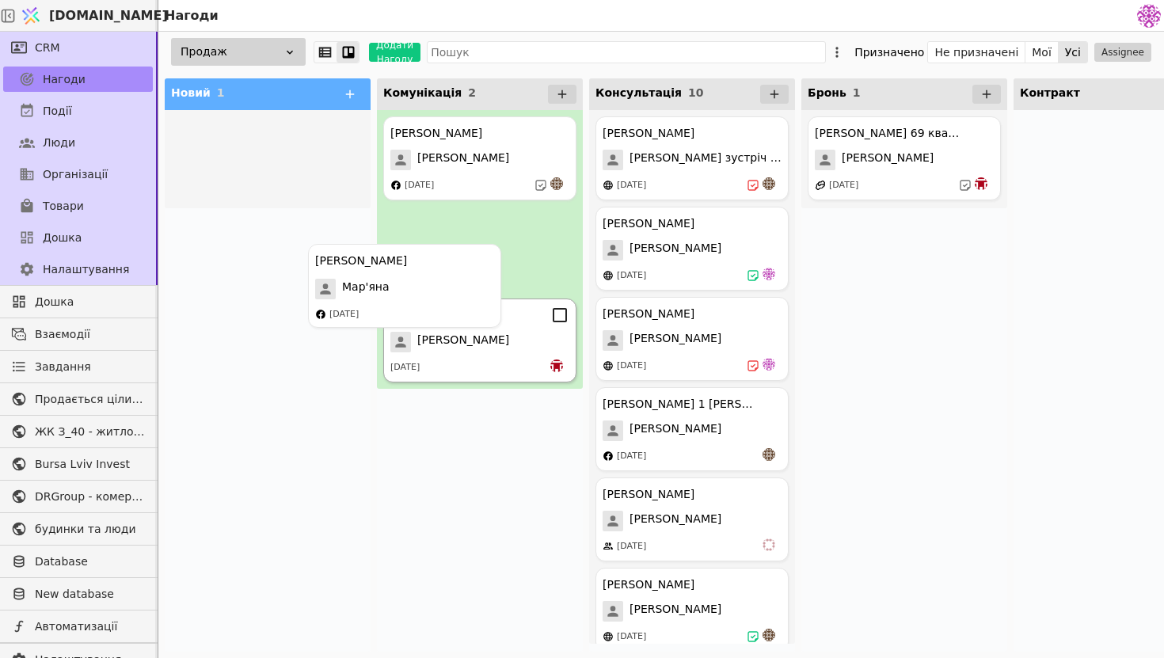
drag, startPoint x: 295, startPoint y: 181, endPoint x: 449, endPoint y: 322, distance: 209.0
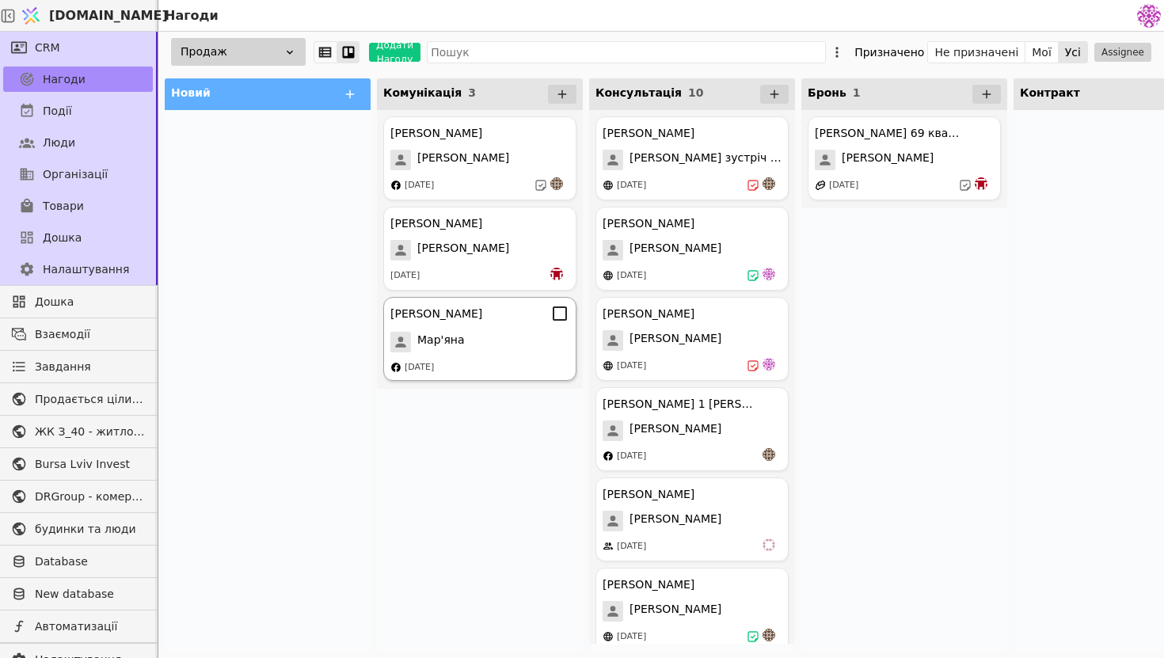
click at [477, 338] on div "Мар'яна" at bounding box center [479, 342] width 179 height 21
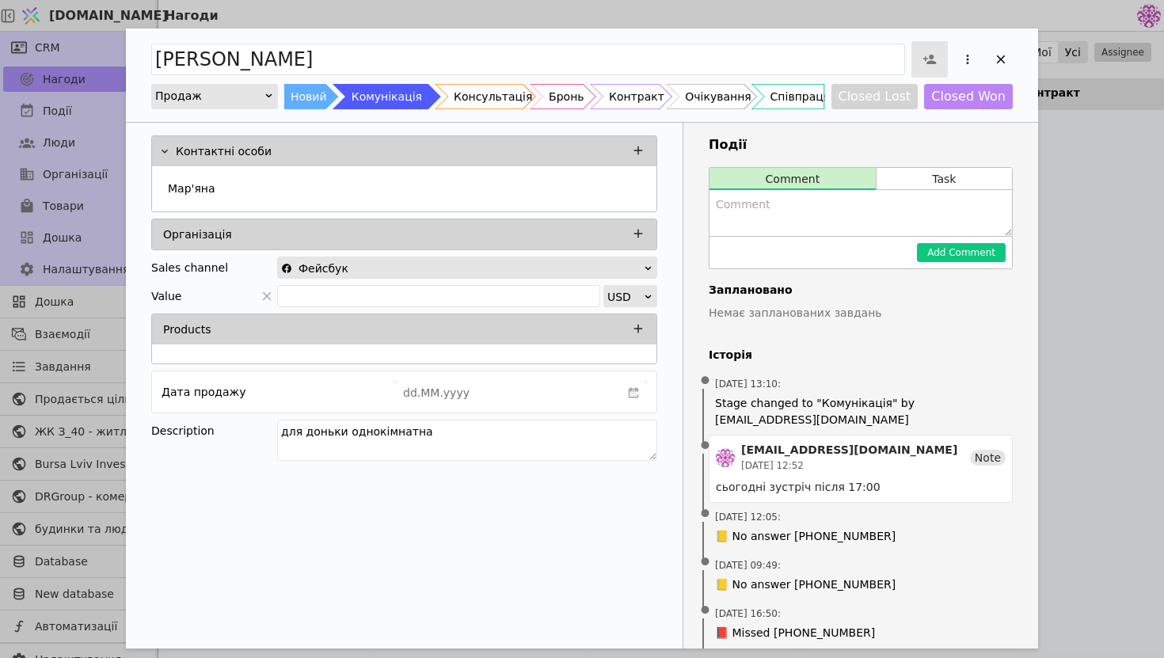
click at [936, 60] on icon "Add Opportunity" at bounding box center [929, 59] width 14 height 14
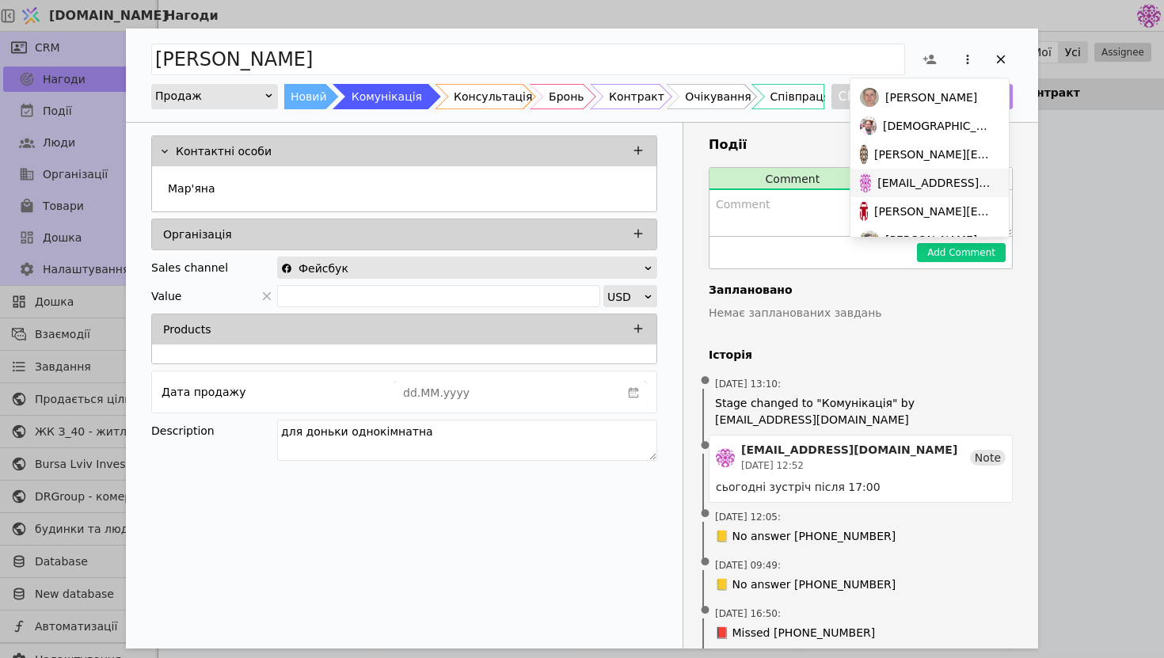
click at [917, 177] on span "[EMAIL_ADDRESS][DOMAIN_NAME]" at bounding box center [935, 183] width 116 height 17
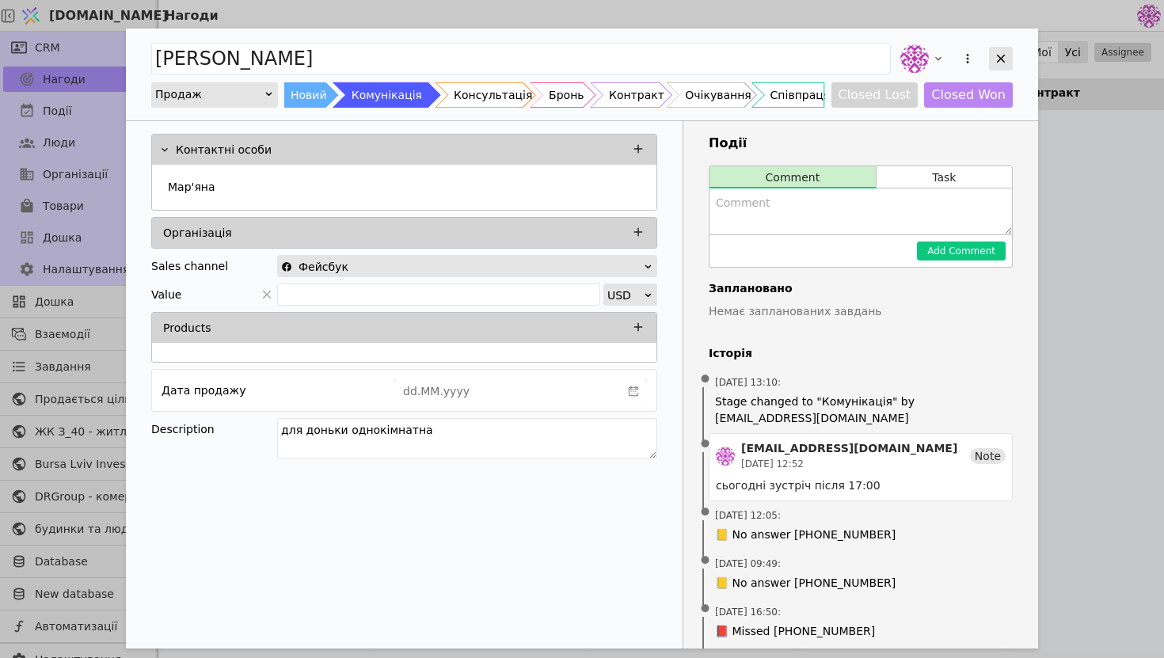
click at [1006, 52] on icon "Add Opportunity" at bounding box center [1001, 58] width 14 height 14
